Goal: Check status: Check status

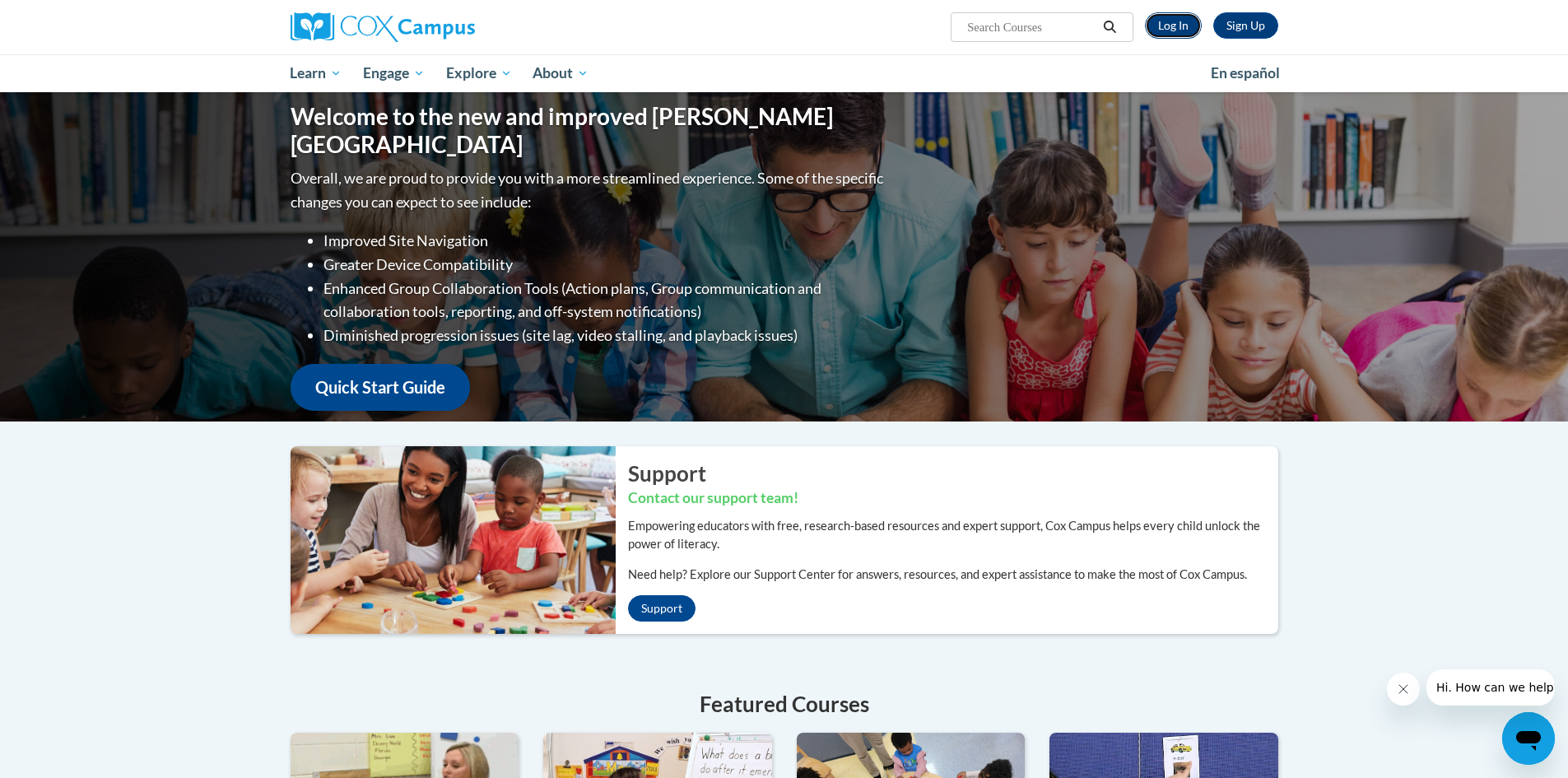
click at [1164, 31] on link "Log In" at bounding box center [1173, 25] width 57 height 26
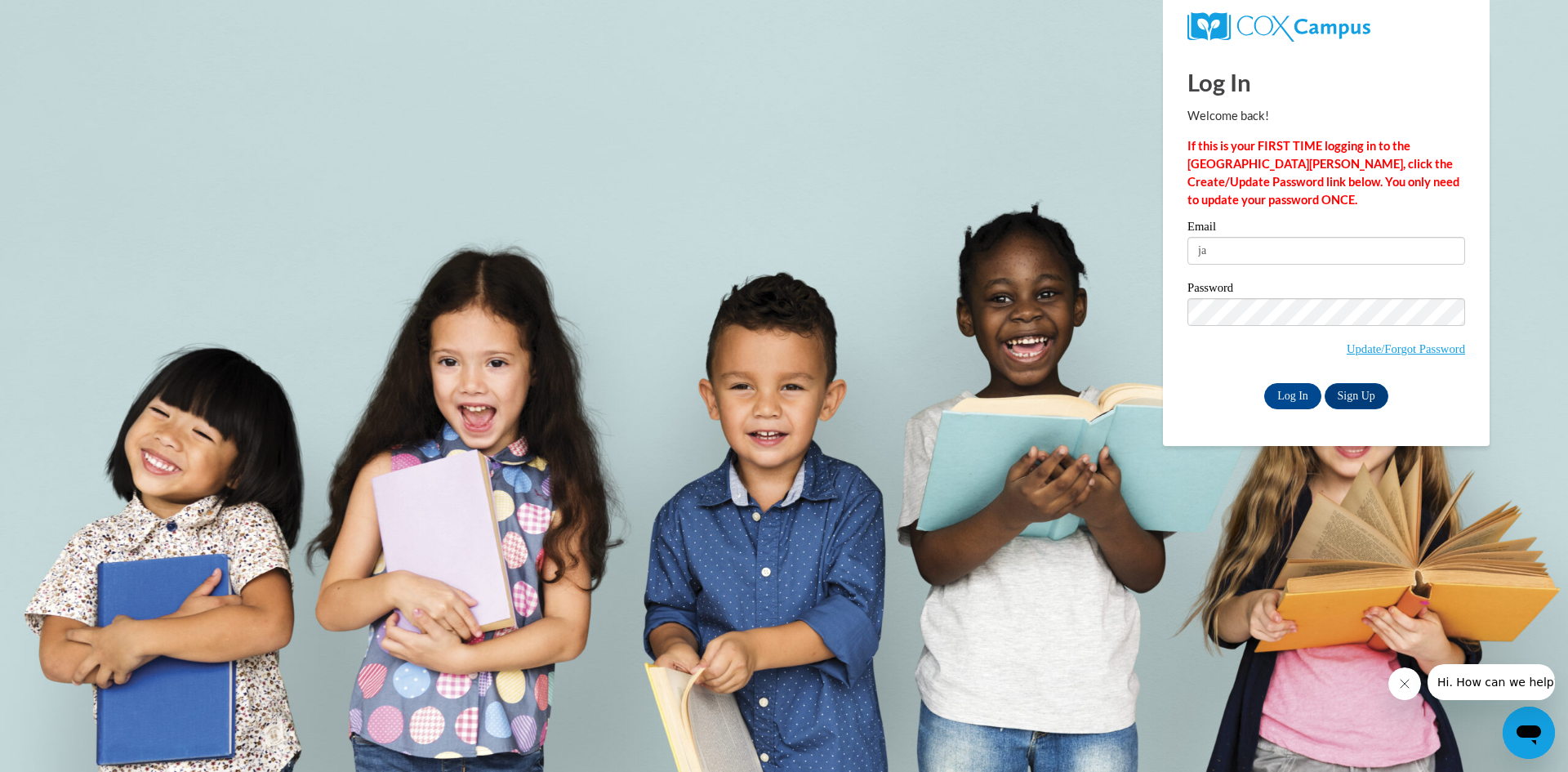
type input "janaemadden11@gmail.com"
click at [1264, 383] on input "Log In" at bounding box center [1293, 395] width 57 height 26
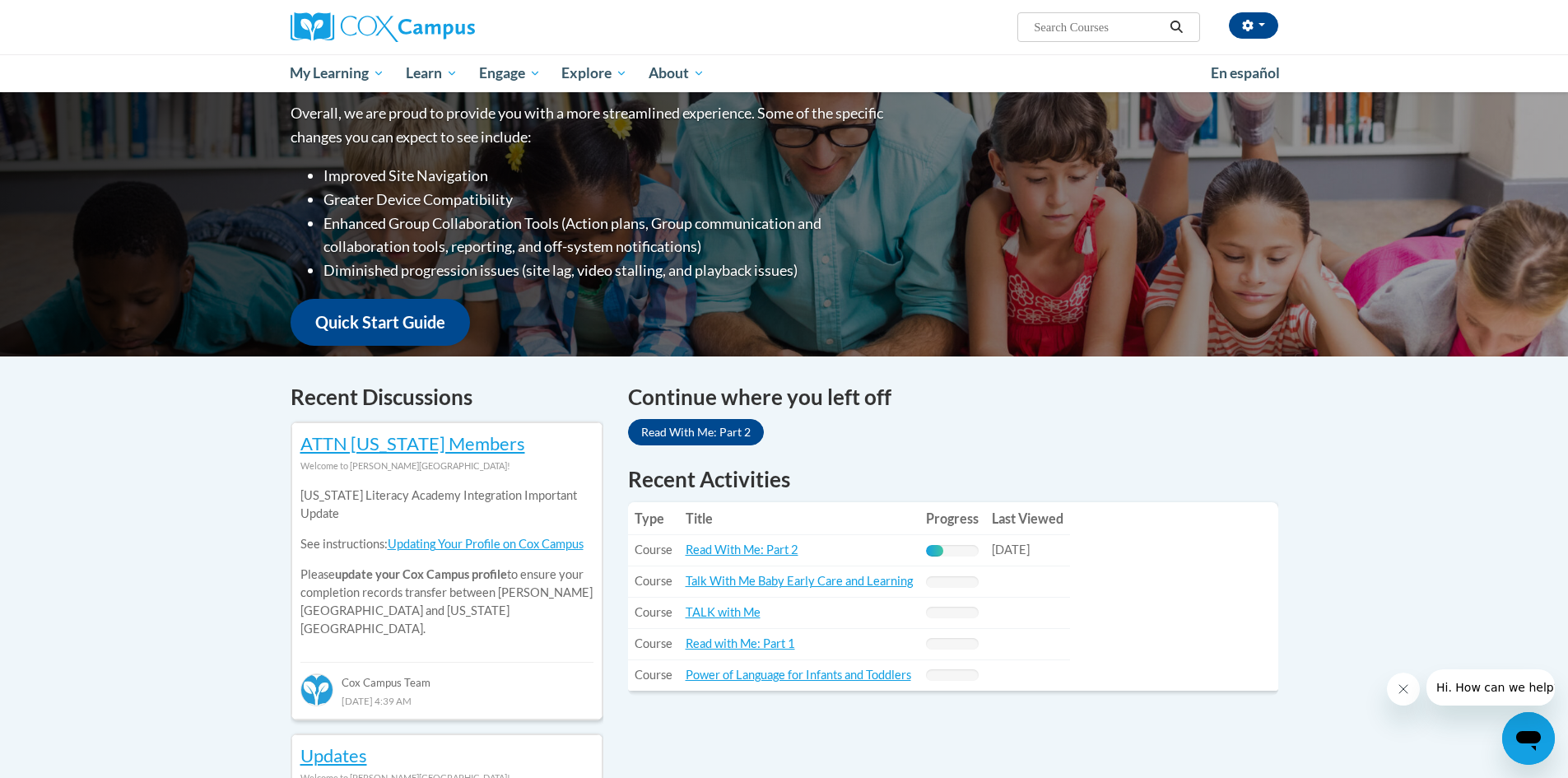
scroll to position [247, 0]
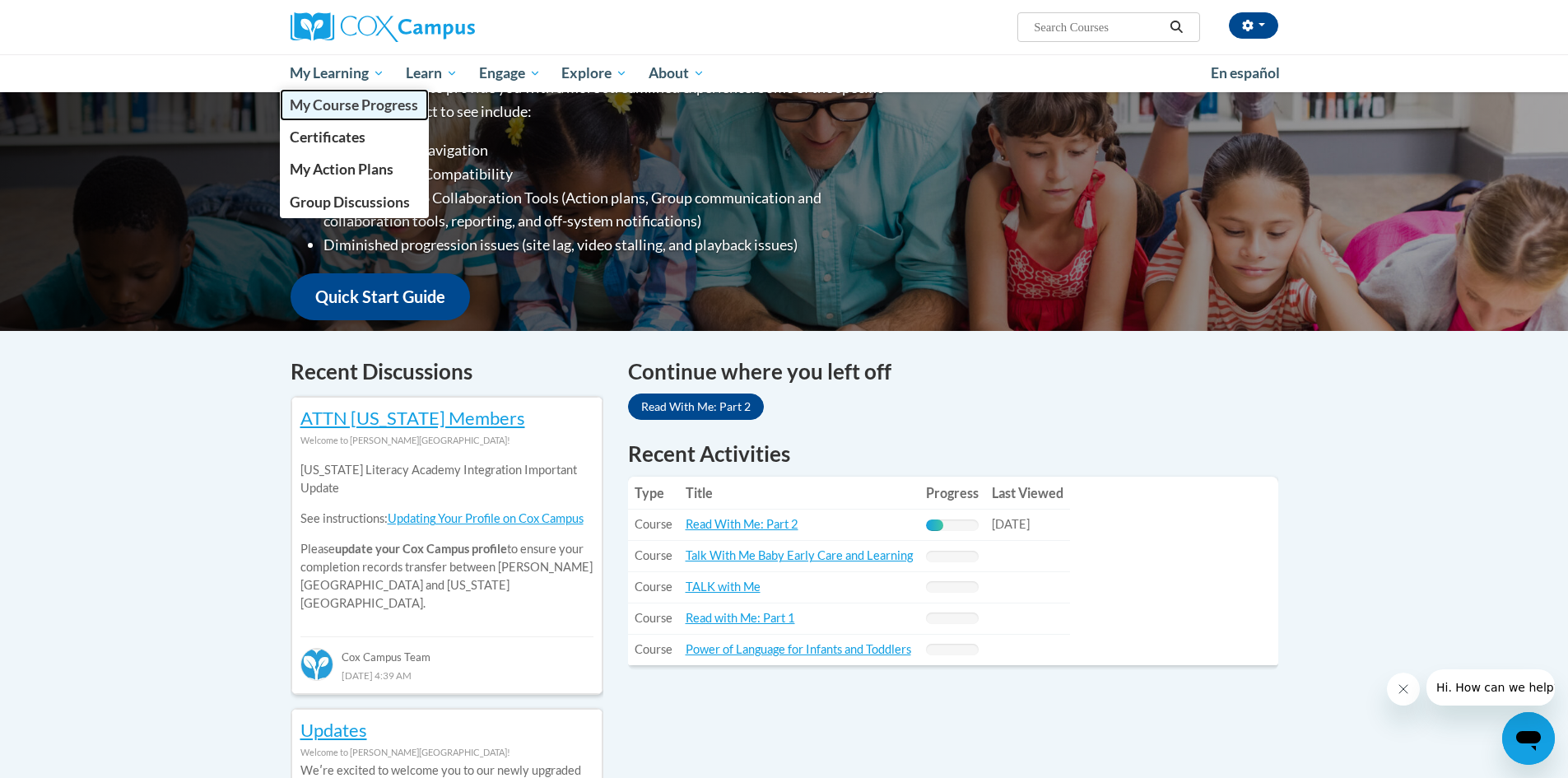
click at [327, 102] on span "My Course Progress" at bounding box center [354, 104] width 128 height 17
